Goal: Task Accomplishment & Management: Manage account settings

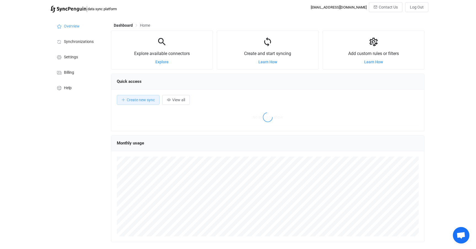
scroll to position [107, 314]
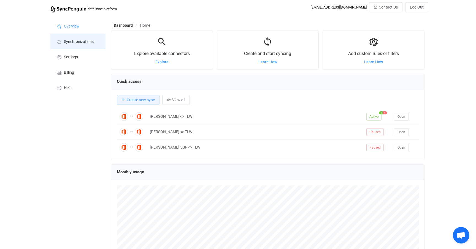
click at [81, 45] on li "Synchronizations" at bounding box center [77, 41] width 55 height 15
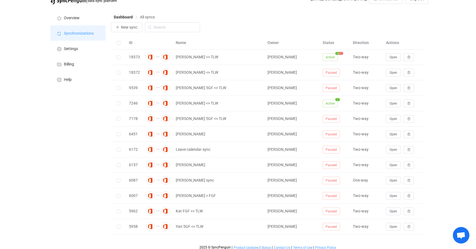
scroll to position [9, 0]
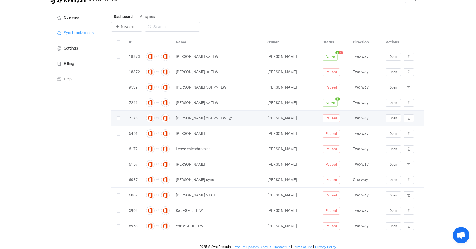
click at [204, 119] on span "[PERSON_NAME] 5GF <> TLW" at bounding box center [201, 118] width 50 height 6
click at [392, 120] on span "Open" at bounding box center [393, 118] width 8 height 4
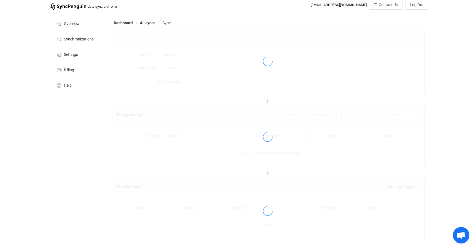
type input "10 minutes"
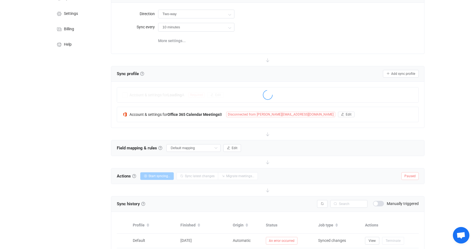
scroll to position [43, 0]
click at [268, 97] on button "Edit" at bounding box center [259, 96] width 17 height 6
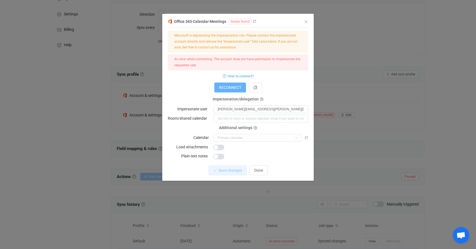
click at [224, 90] on span "RECONNECT" at bounding box center [230, 87] width 22 height 4
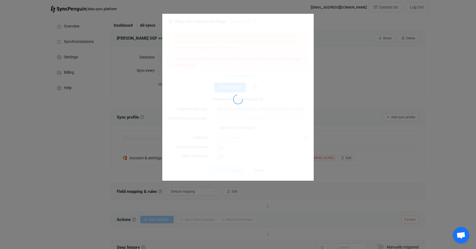
scroll to position [0, 0]
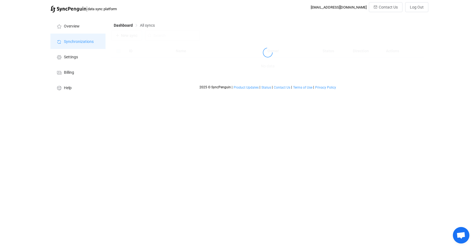
click at [75, 44] on span "Synchronizations" at bounding box center [79, 42] width 30 height 4
click at [70, 28] on span "Overview" at bounding box center [72, 26] width 16 height 4
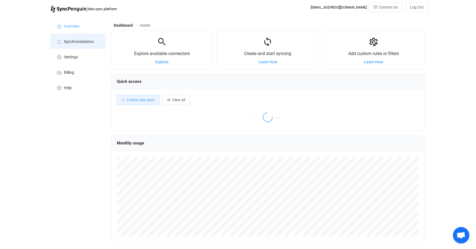
scroll to position [107, 314]
click at [72, 42] on span "Synchronizations" at bounding box center [79, 42] width 30 height 4
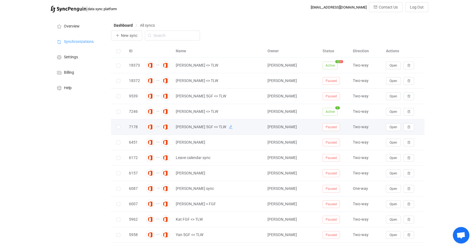
click at [229, 127] on icon at bounding box center [231, 127] width 4 height 4
click at [366, 130] on div "Two-way" at bounding box center [366, 127] width 33 height 6
click at [87, 135] on div "Overview Synchronizations Settings Billing Help" at bounding box center [78, 137] width 61 height 245
click at [229, 129] on input "[PERSON_NAME] 5GF <> TLW" at bounding box center [211, 127] width 77 height 8
click at [253, 129] on icon at bounding box center [255, 127] width 4 height 4
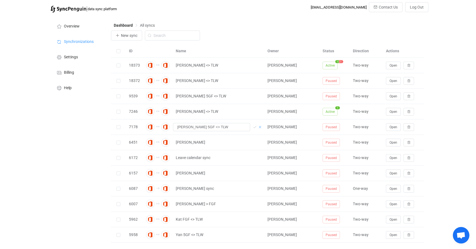
click at [260, 129] on icon at bounding box center [260, 127] width 4 height 4
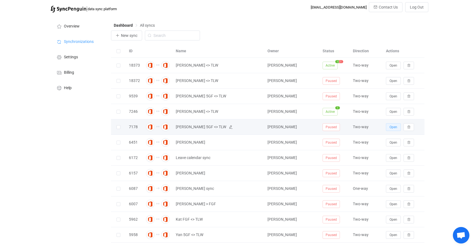
click at [392, 129] on span "Open" at bounding box center [393, 127] width 8 height 4
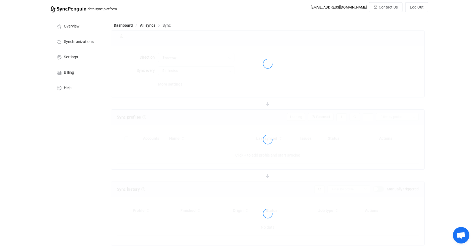
type input "10 minutes"
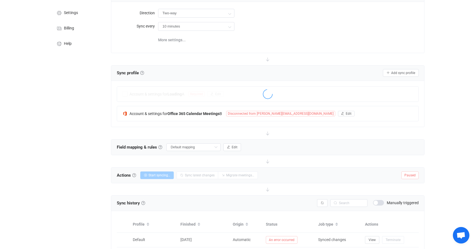
scroll to position [44, 0]
click at [197, 116] on b "Office 365 Calendar Meetings" at bounding box center [193, 114] width 52 height 4
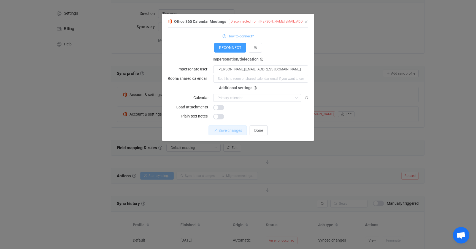
click at [228, 37] on span "How to connect?" at bounding box center [240, 36] width 26 height 6
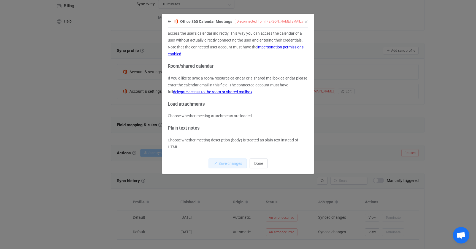
scroll to position [87, 0]
click at [259, 164] on span "Done" at bounding box center [258, 163] width 9 height 4
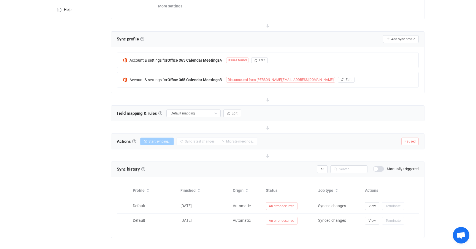
scroll to position [90, 0]
